Goal: Navigation & Orientation: Find specific page/section

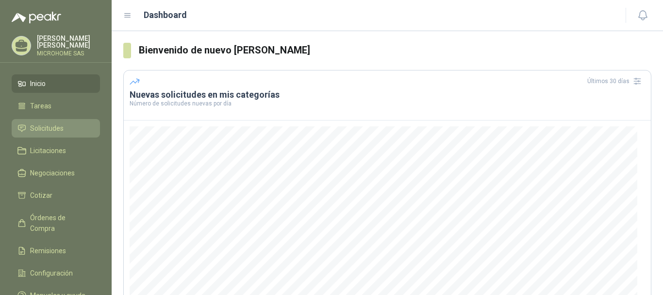
click at [53, 130] on span "Solicitudes" at bounding box center [46, 128] width 33 height 11
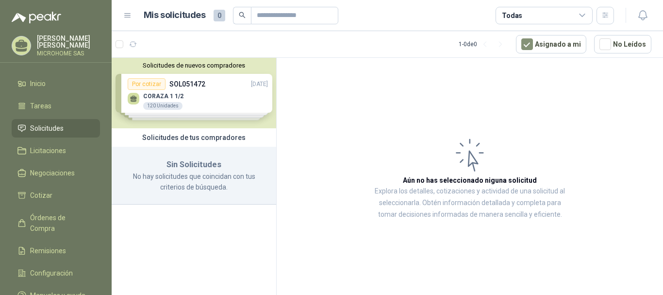
click at [471, 155] on icon at bounding box center [469, 154] width 39 height 39
click at [568, 42] on button "Asignado a mi" at bounding box center [551, 44] width 70 height 18
click at [630, 42] on button "No Leídos" at bounding box center [622, 44] width 57 height 18
click at [169, 89] on div "Solicitudes de nuevos compradores Por cotizar SOL051472 [DATE] CORAZA 1 1/2 120…" at bounding box center [194, 93] width 164 height 70
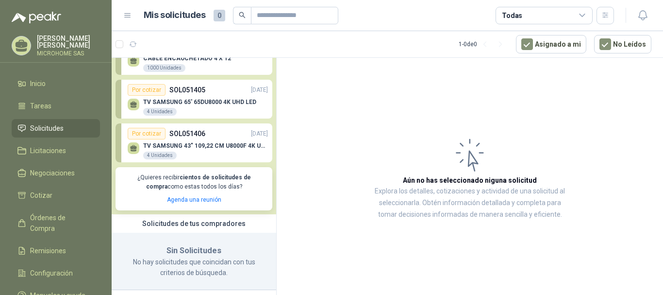
scroll to position [87, 0]
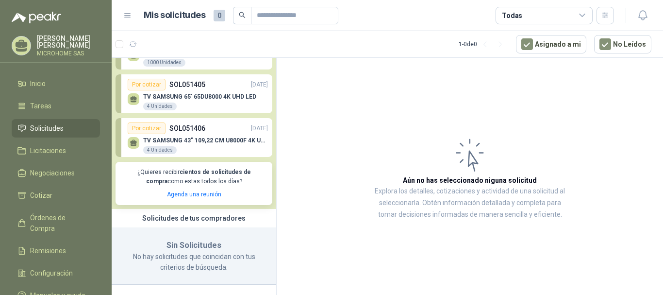
click at [169, 132] on p "SOL051406" at bounding box center [187, 128] width 36 height 11
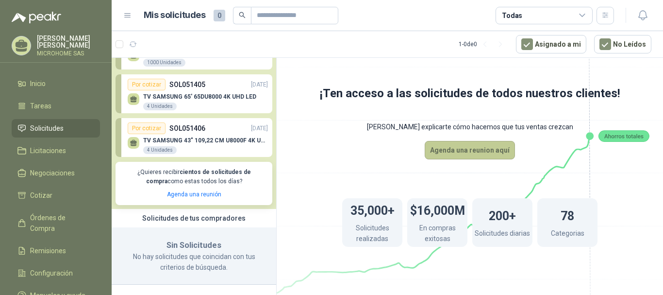
click at [483, 152] on button "Agenda una reunion aquí" at bounding box center [470, 150] width 90 height 18
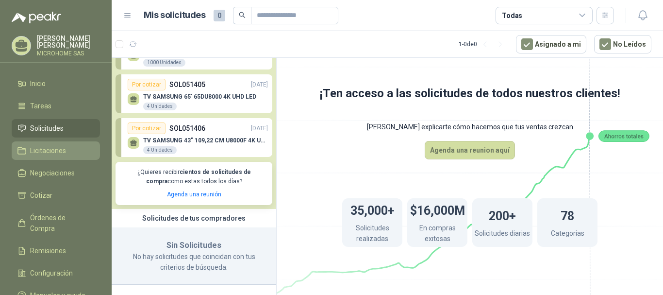
click at [59, 147] on span "Licitaciones" at bounding box center [48, 150] width 36 height 11
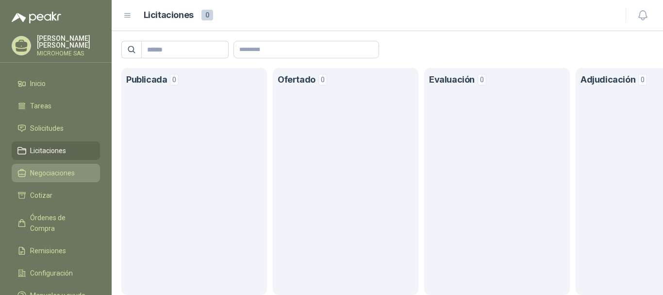
click at [63, 170] on span "Negociaciones" at bounding box center [52, 172] width 45 height 11
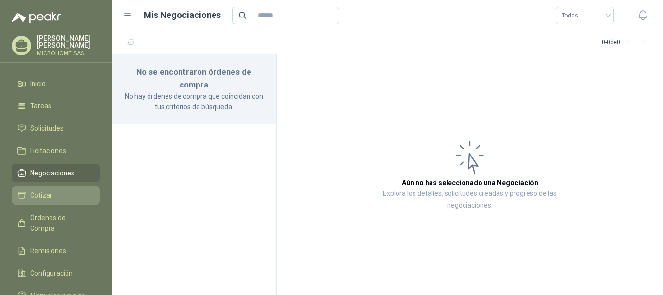
click at [63, 192] on li "Cotizar" at bounding box center [55, 195] width 77 height 11
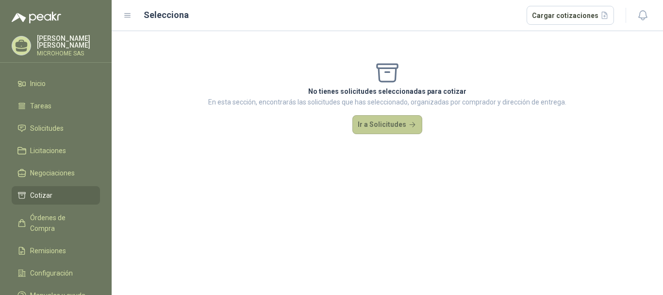
click at [385, 125] on button "Ir a Solicitudes" at bounding box center [387, 124] width 70 height 19
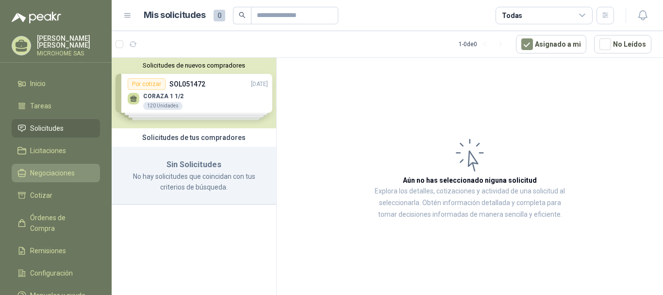
click at [42, 171] on span "Negociaciones" at bounding box center [52, 172] width 45 height 11
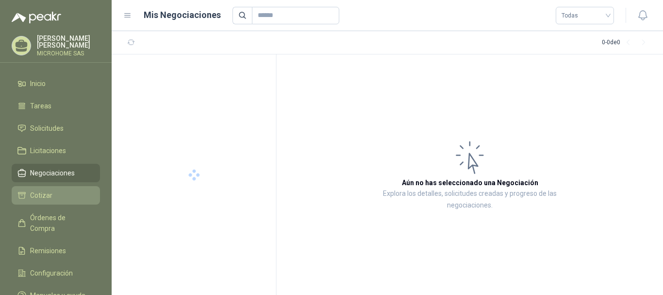
click at [46, 195] on span "Cotizar" at bounding box center [41, 195] width 22 height 11
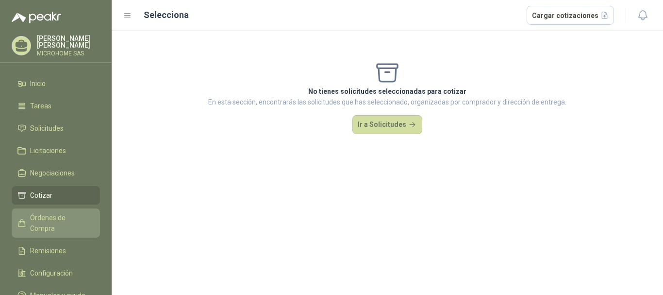
click at [44, 213] on span "Órdenes de Compra" at bounding box center [60, 222] width 61 height 21
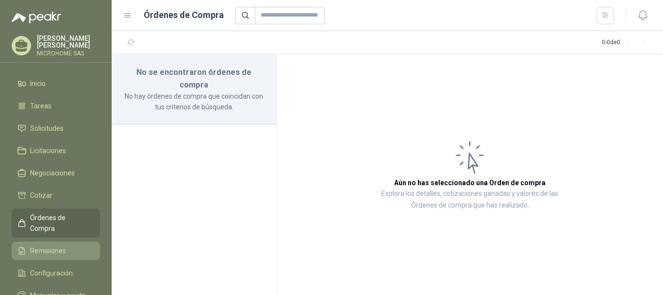
click at [41, 245] on span "Remisiones" at bounding box center [48, 250] width 36 height 11
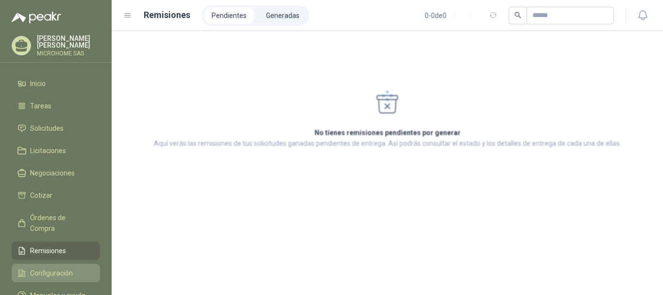
click at [50, 267] on span "Configuración" at bounding box center [51, 272] width 43 height 11
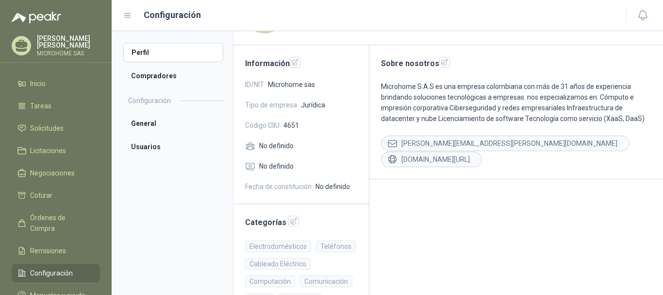
scroll to position [145, 0]
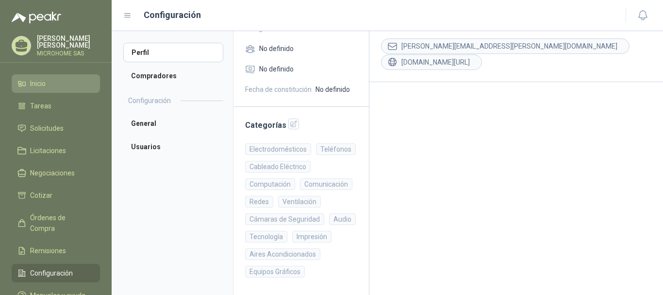
click at [49, 83] on li "Inicio" at bounding box center [55, 83] width 77 height 11
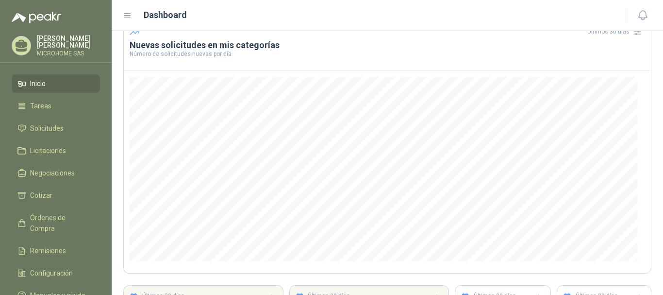
scroll to position [46, 0]
